Goal: Ask a question

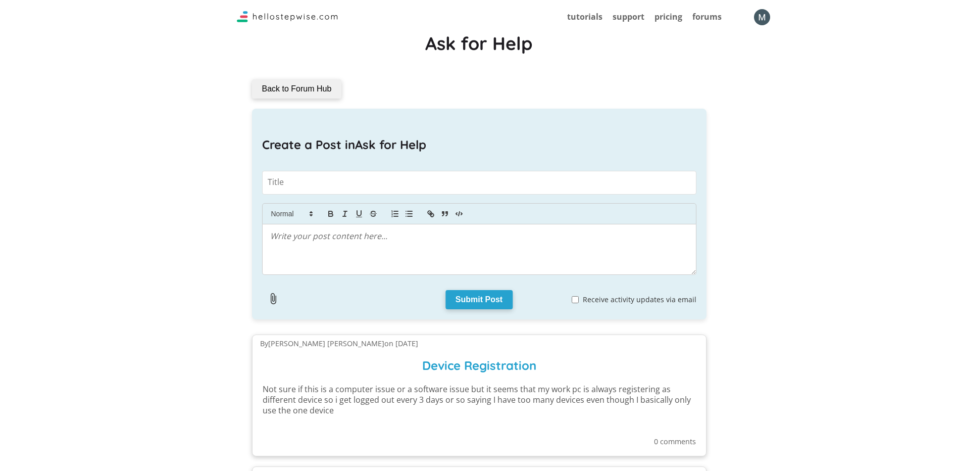
click at [375, 188] on textarea at bounding box center [479, 183] width 435 height 24
drag, startPoint x: 588, startPoint y: 387, endPoint x: 468, endPoint y: 180, distance: 239.4
click at [468, 180] on textarea at bounding box center [479, 183] width 435 height 24
type textarea "Device Registration"
click at [407, 240] on p at bounding box center [479, 236] width 418 height 12
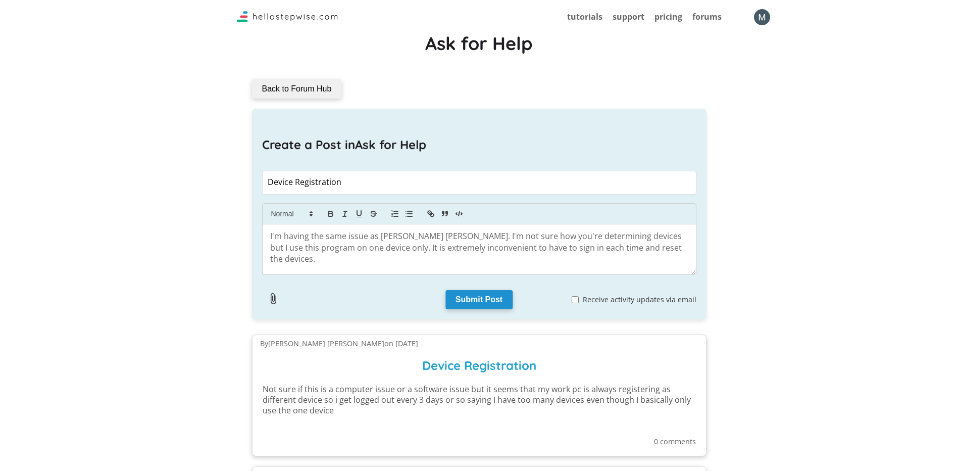
click at [468, 293] on button "Submit Post" at bounding box center [478, 299] width 67 height 19
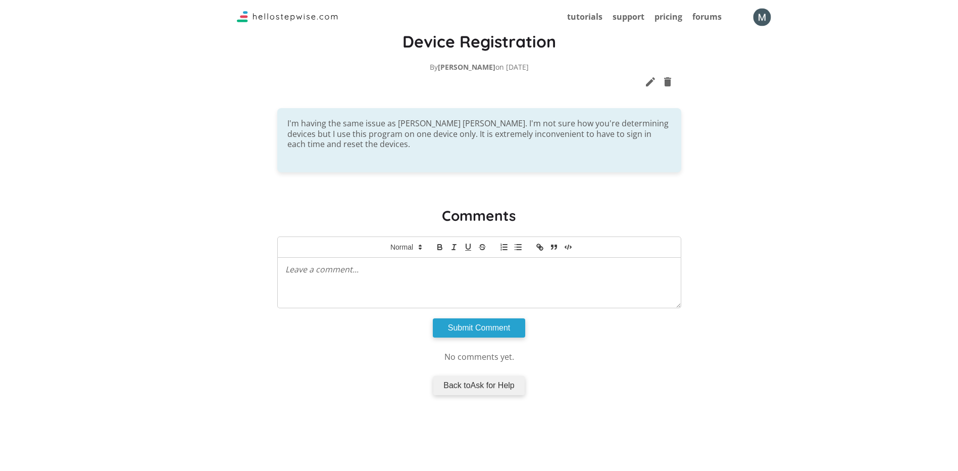
click at [754, 17] on img "button" at bounding box center [762, 17] width 18 height 18
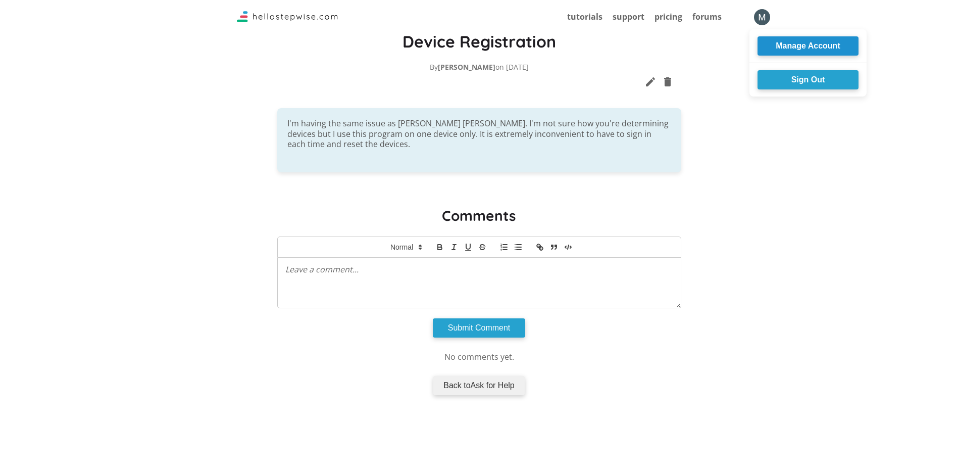
click at [778, 47] on button "Manage Account" at bounding box center [808, 45] width 101 height 19
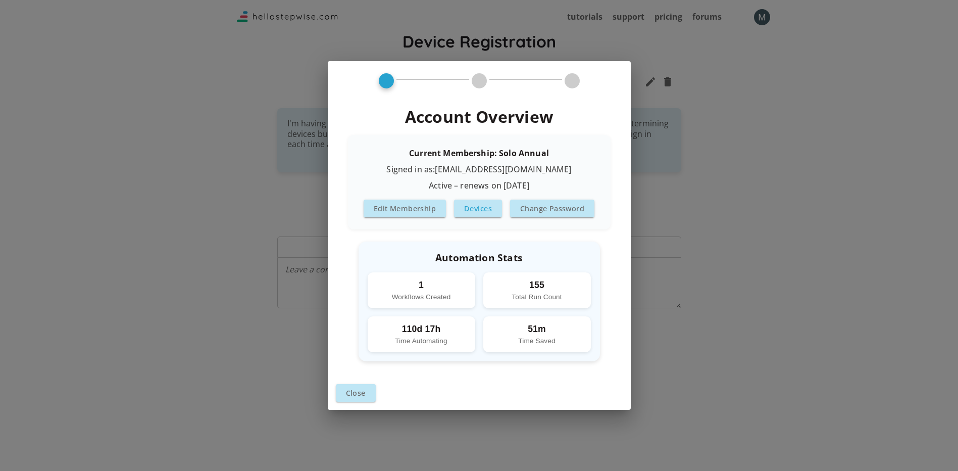
click at [488, 209] on button "Devices" at bounding box center [478, 208] width 48 height 18
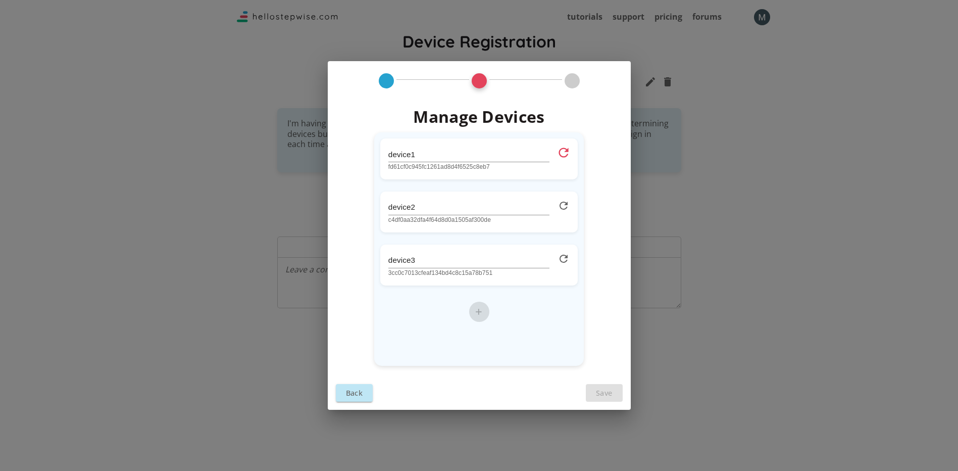
click at [561, 148] on icon at bounding box center [564, 152] width 15 height 15
click at [562, 205] on icon at bounding box center [564, 205] width 15 height 15
click at [561, 254] on icon at bounding box center [564, 258] width 15 height 15
click at [603, 389] on button "Save" at bounding box center [604, 393] width 37 height 18
